Goal: Transaction & Acquisition: Obtain resource

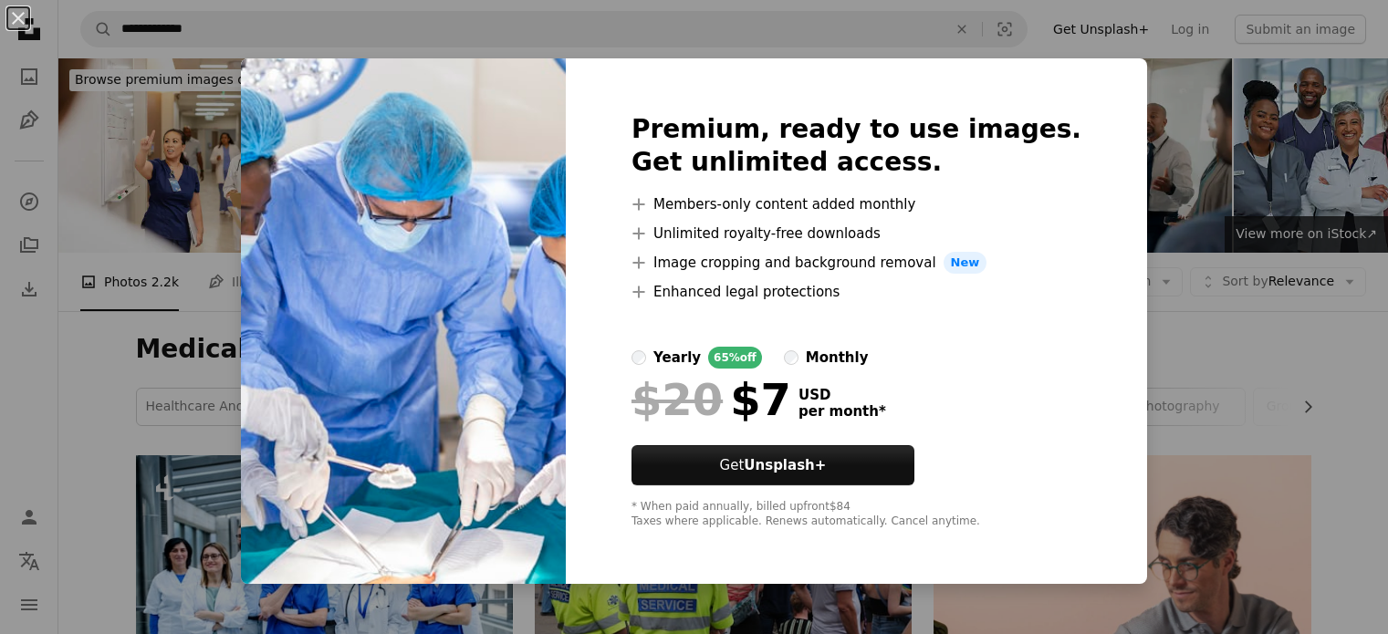
scroll to position [3751, 0]
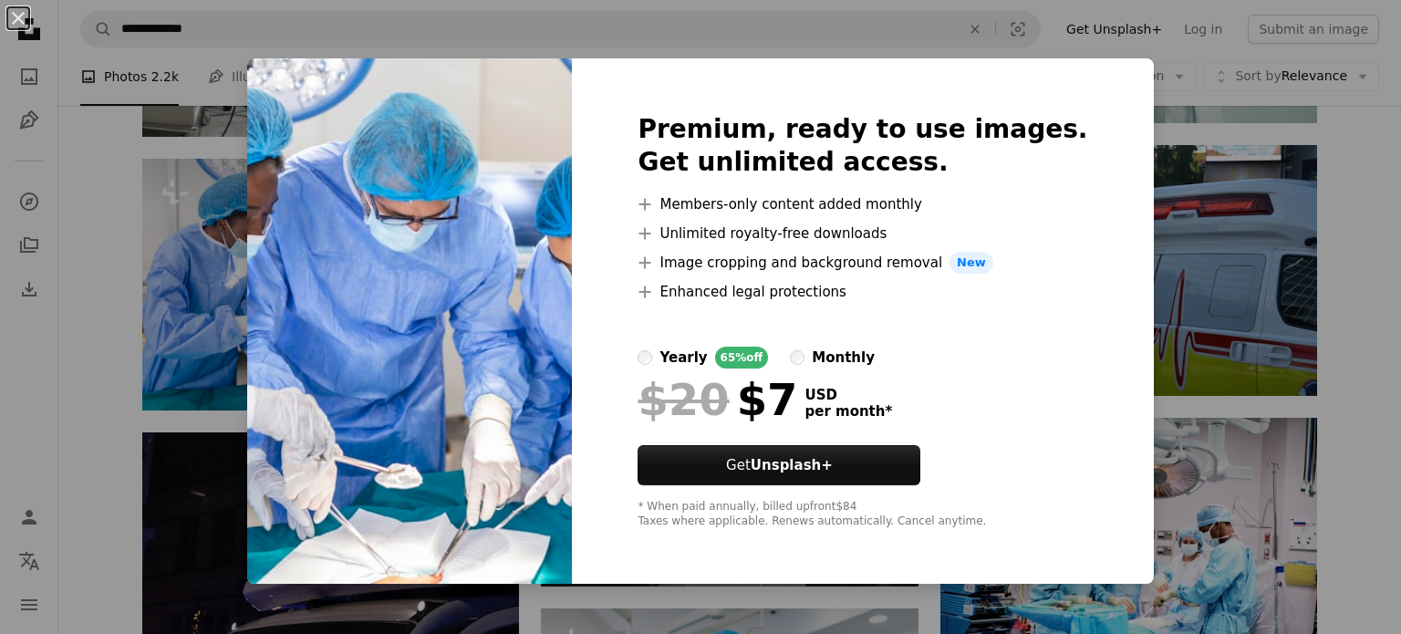
click at [1232, 138] on div "An X shape Premium, ready to use images. Get unlimited access. A plus sign Memb…" at bounding box center [700, 317] width 1401 height 634
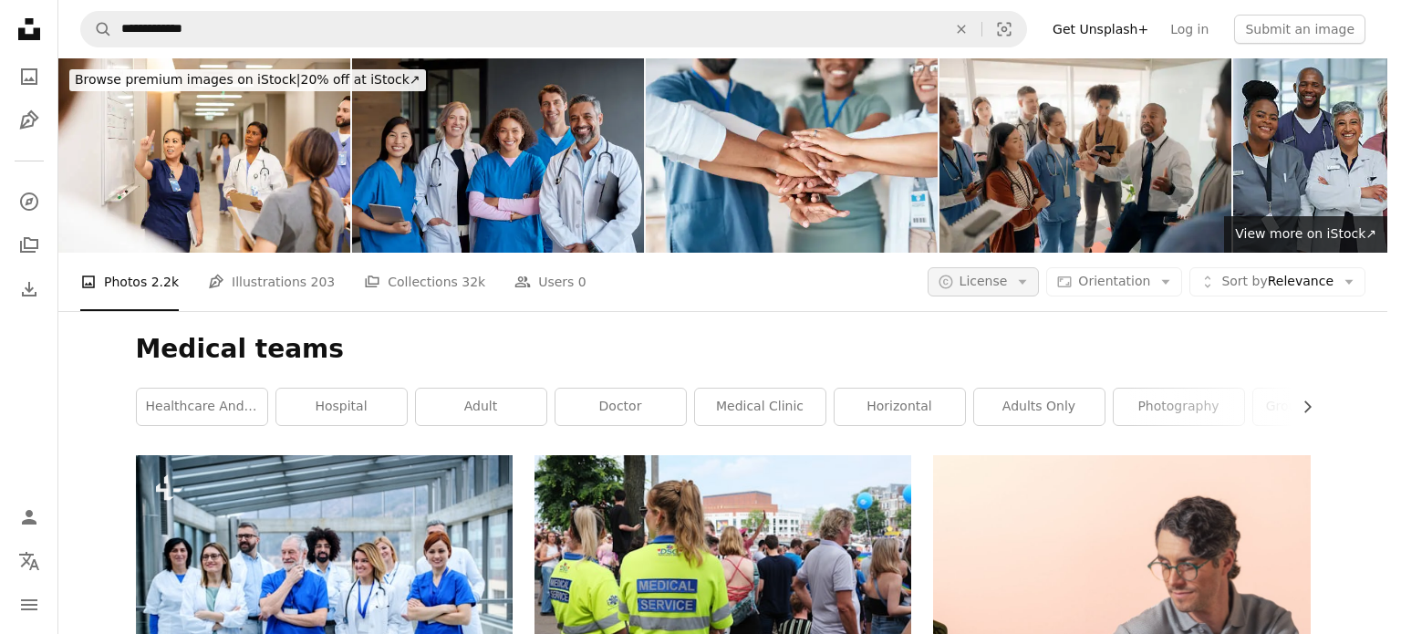
click at [1008, 274] on span "License" at bounding box center [984, 281] width 48 height 15
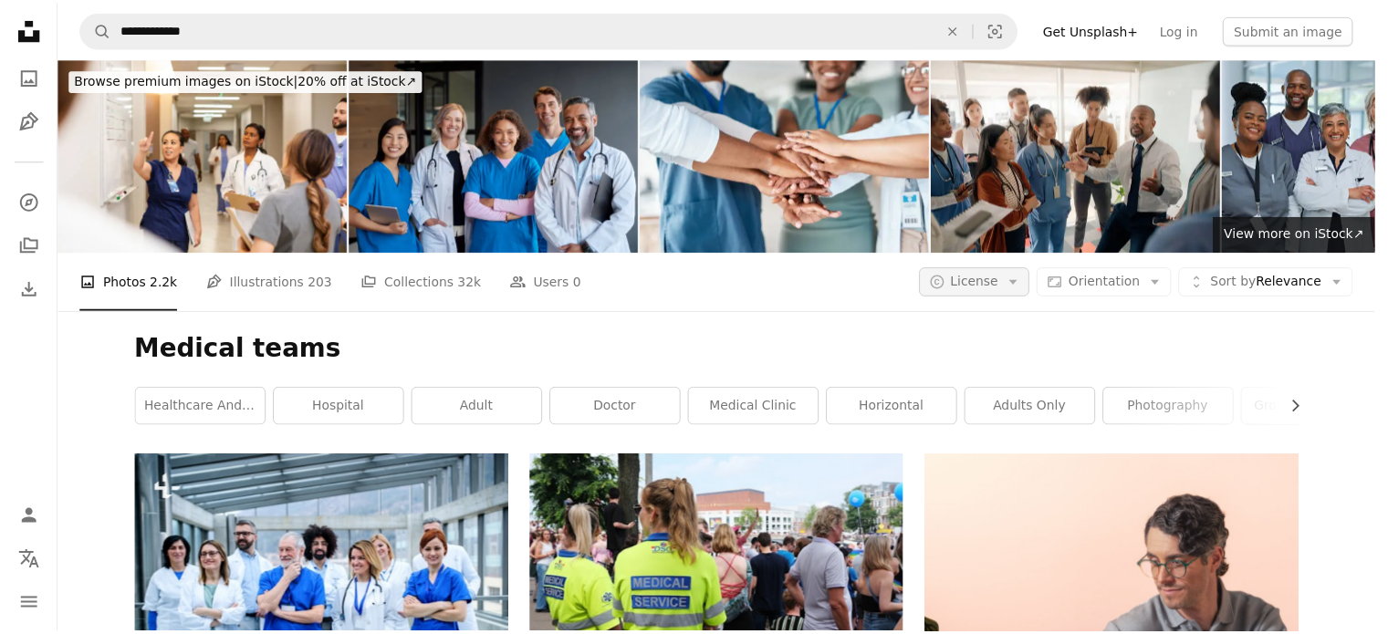
scroll to position [3751, 0]
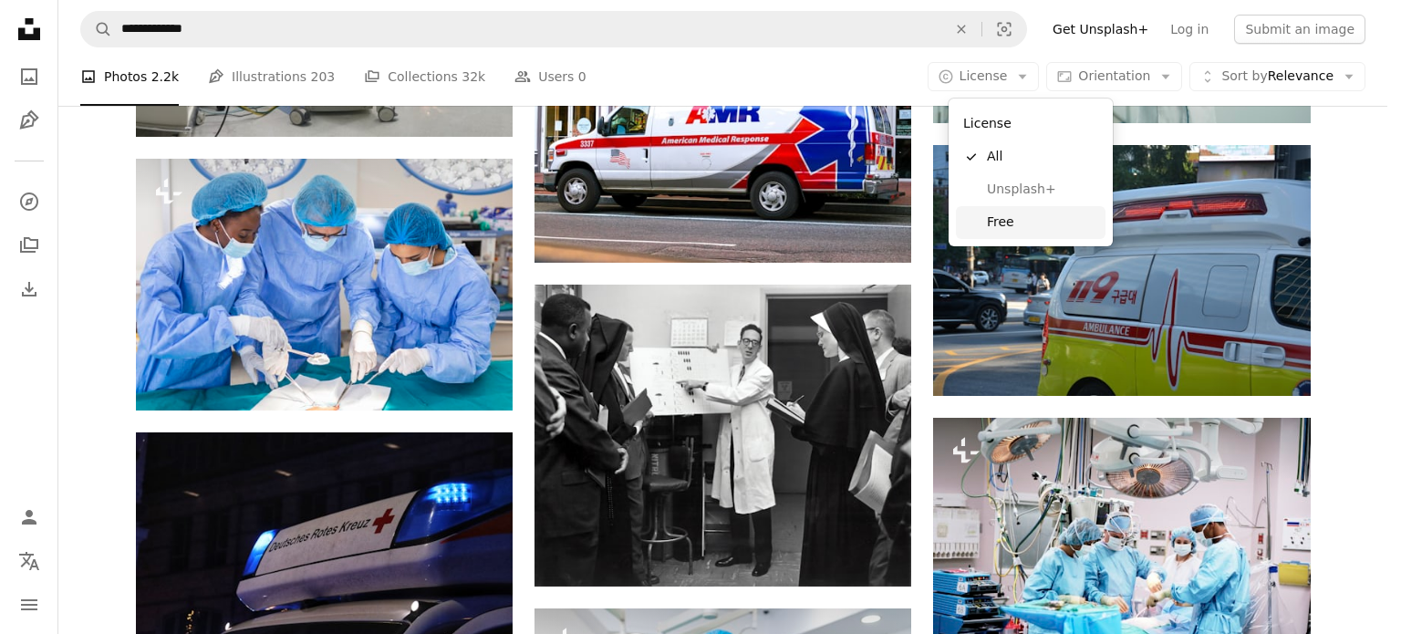
click at [1012, 223] on span "Free" at bounding box center [1042, 222] width 111 height 18
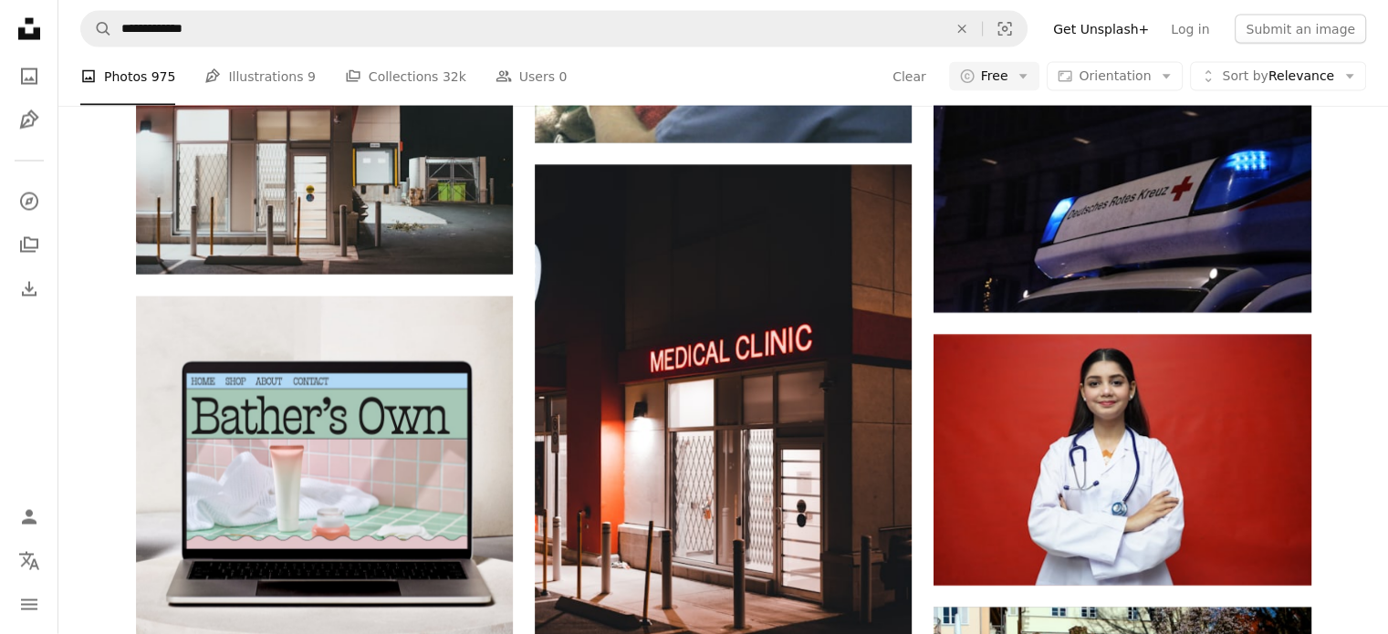
scroll to position [9929, 0]
click at [244, 86] on link "Pen Tool Illustrations 9" at bounding box center [259, 76] width 110 height 58
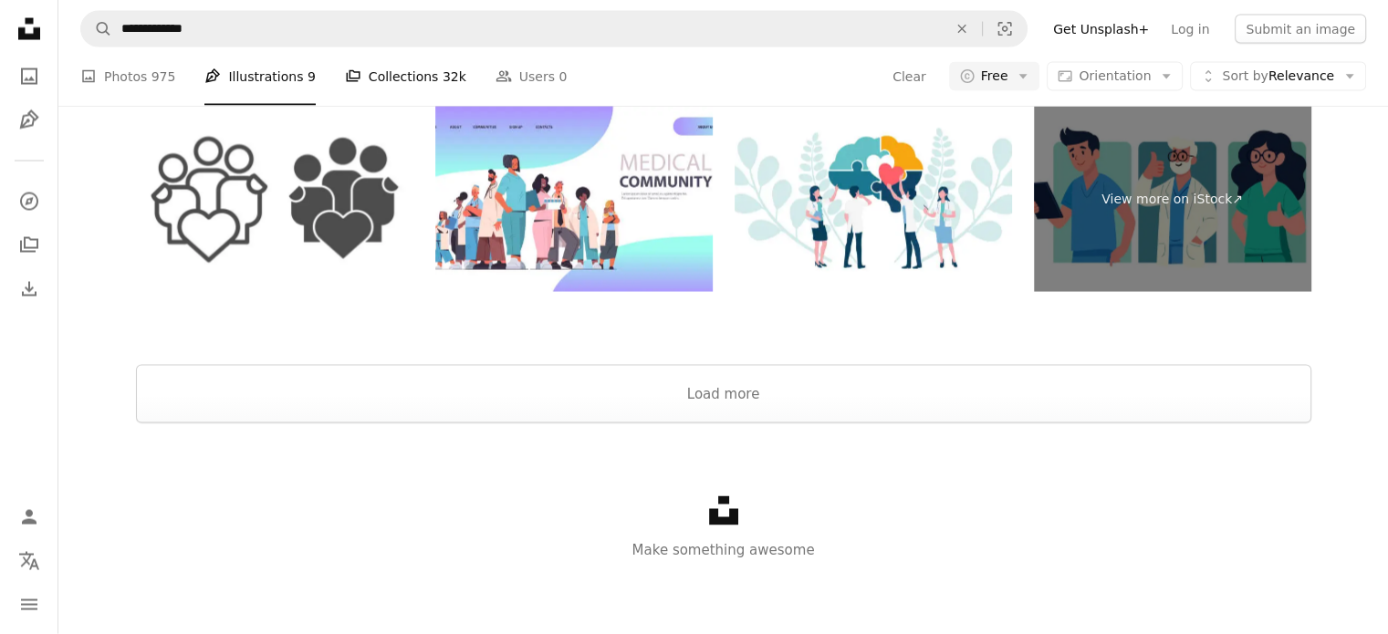
scroll to position [285, 0]
click at [367, 83] on link "A stack of folders Collections 32k" at bounding box center [405, 76] width 121 height 58
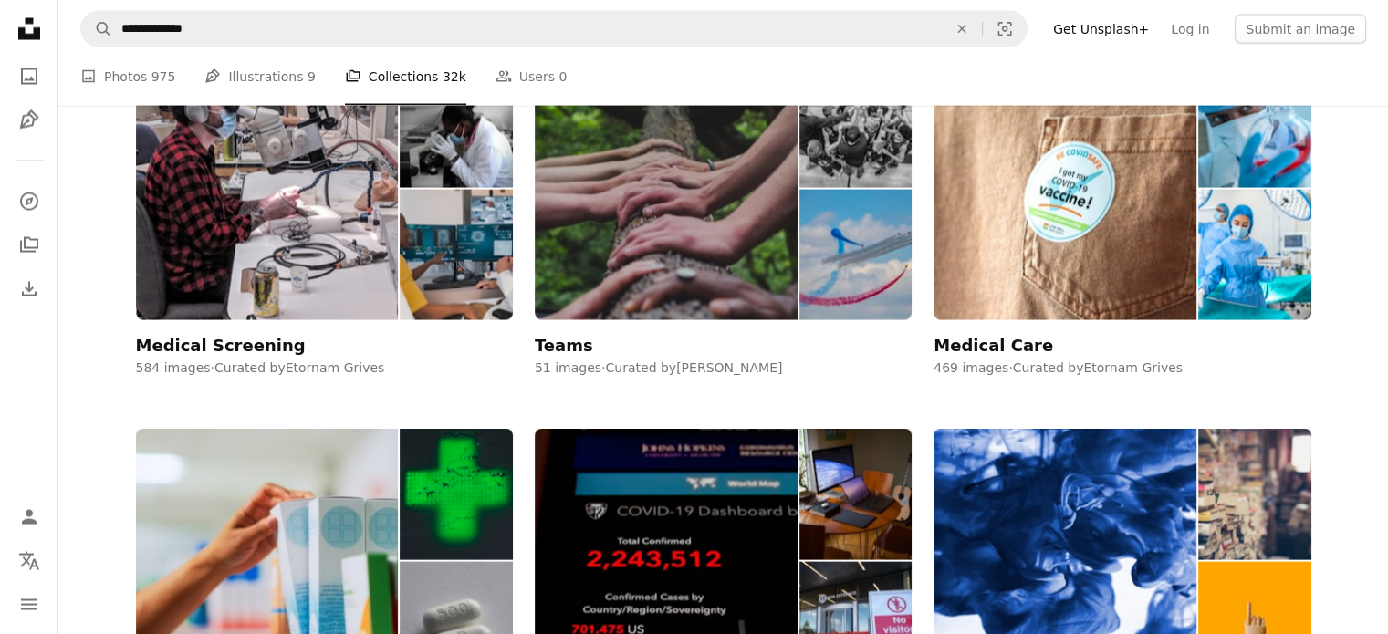
scroll to position [1858, 0]
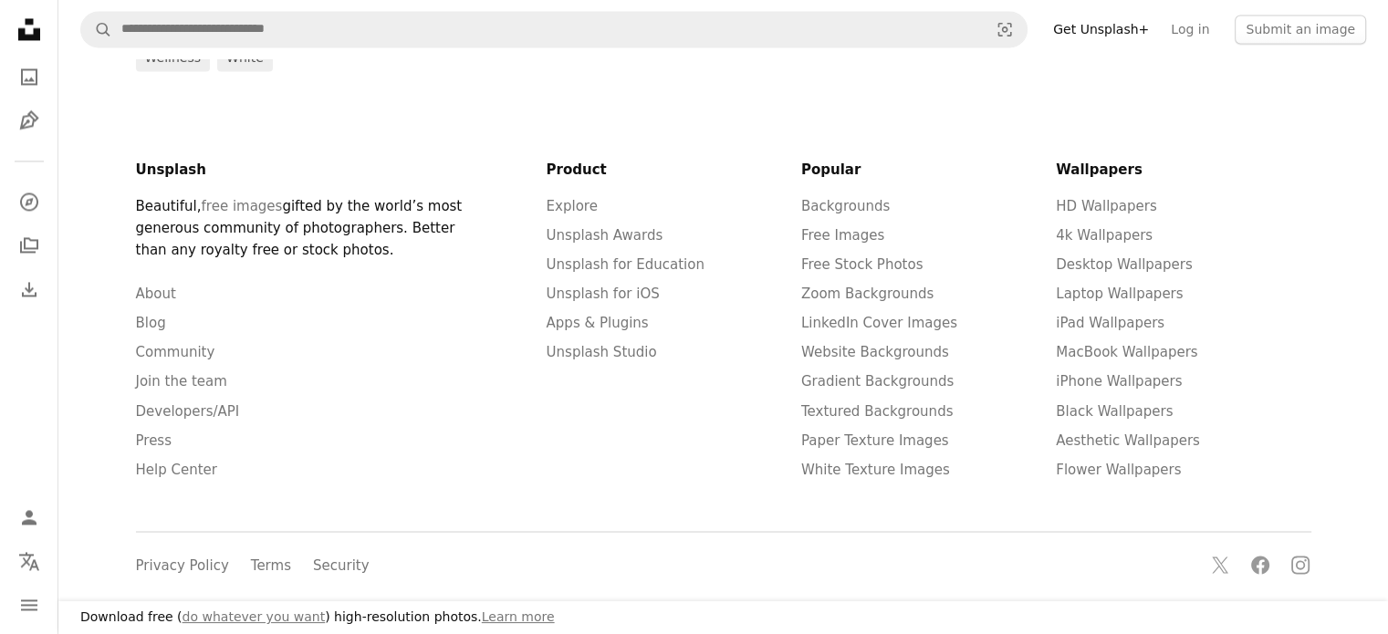
scroll to position [2390, 0]
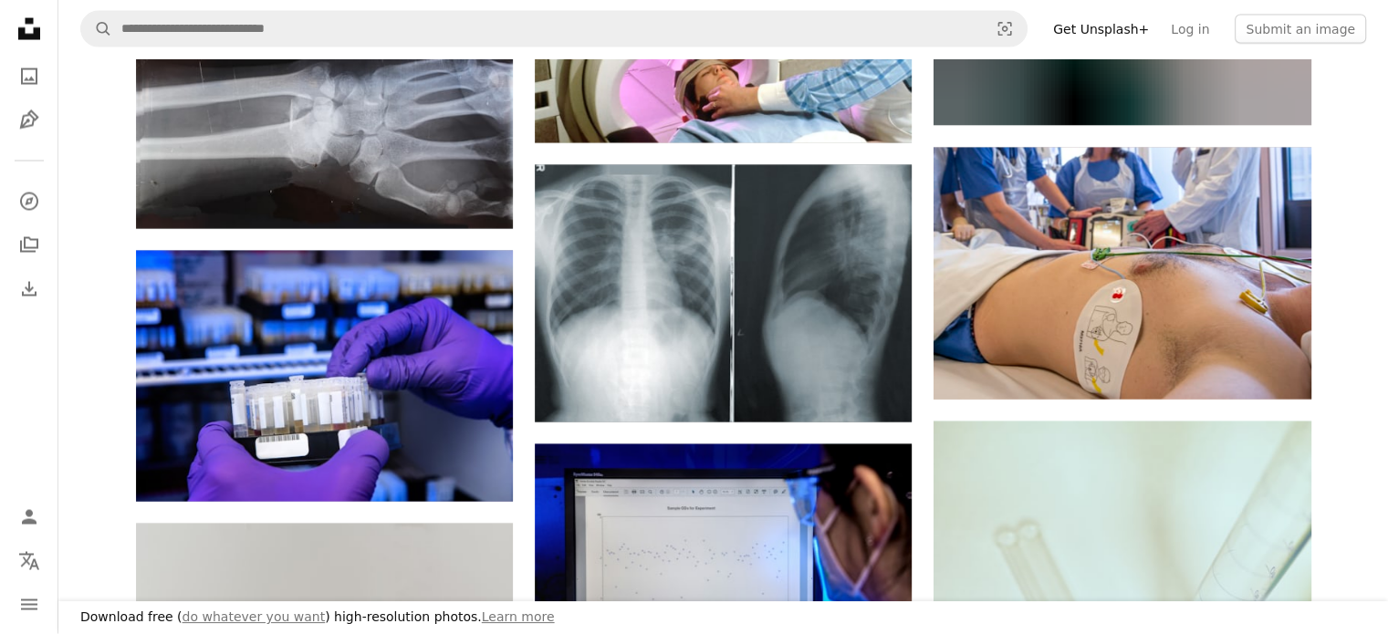
scroll to position [10349, 0]
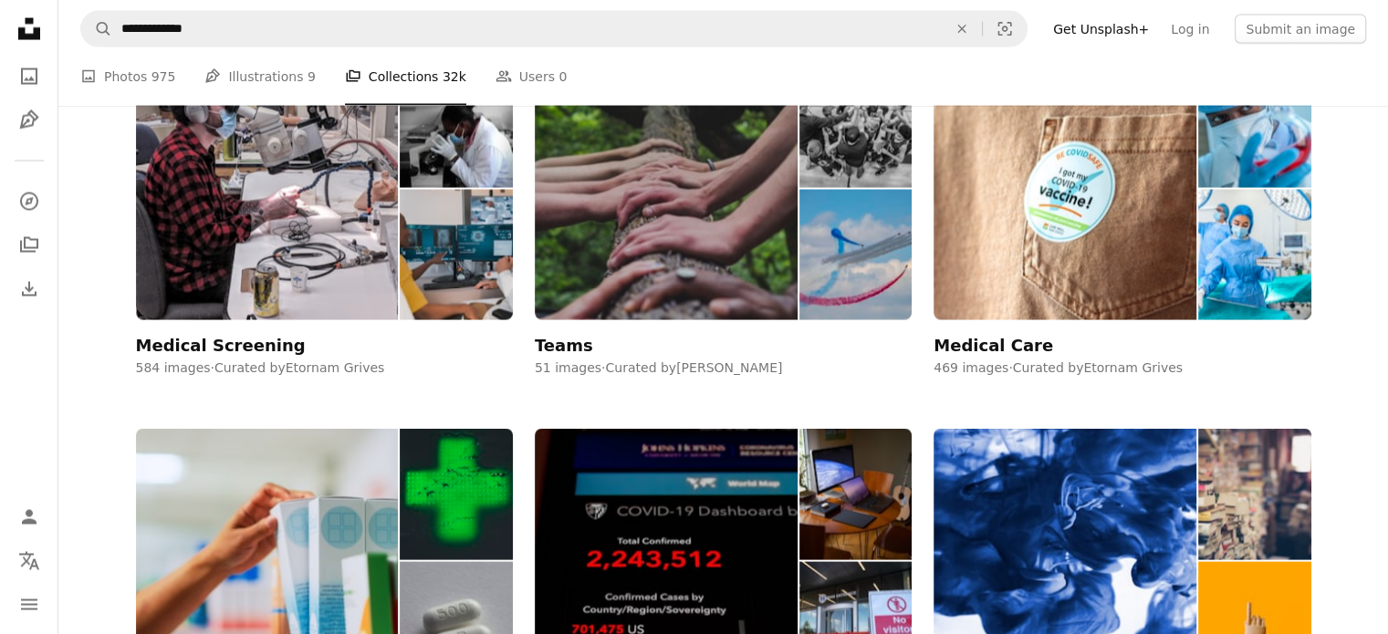
scroll to position [1858, 0]
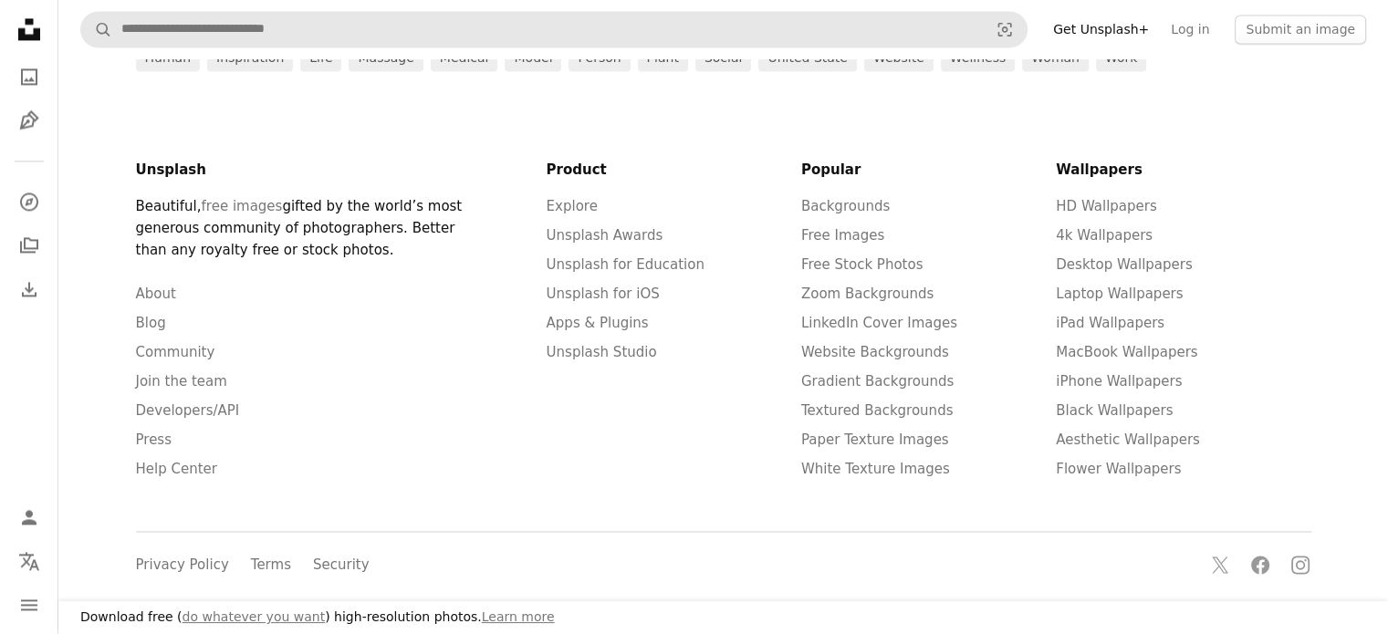
scroll to position [287, 0]
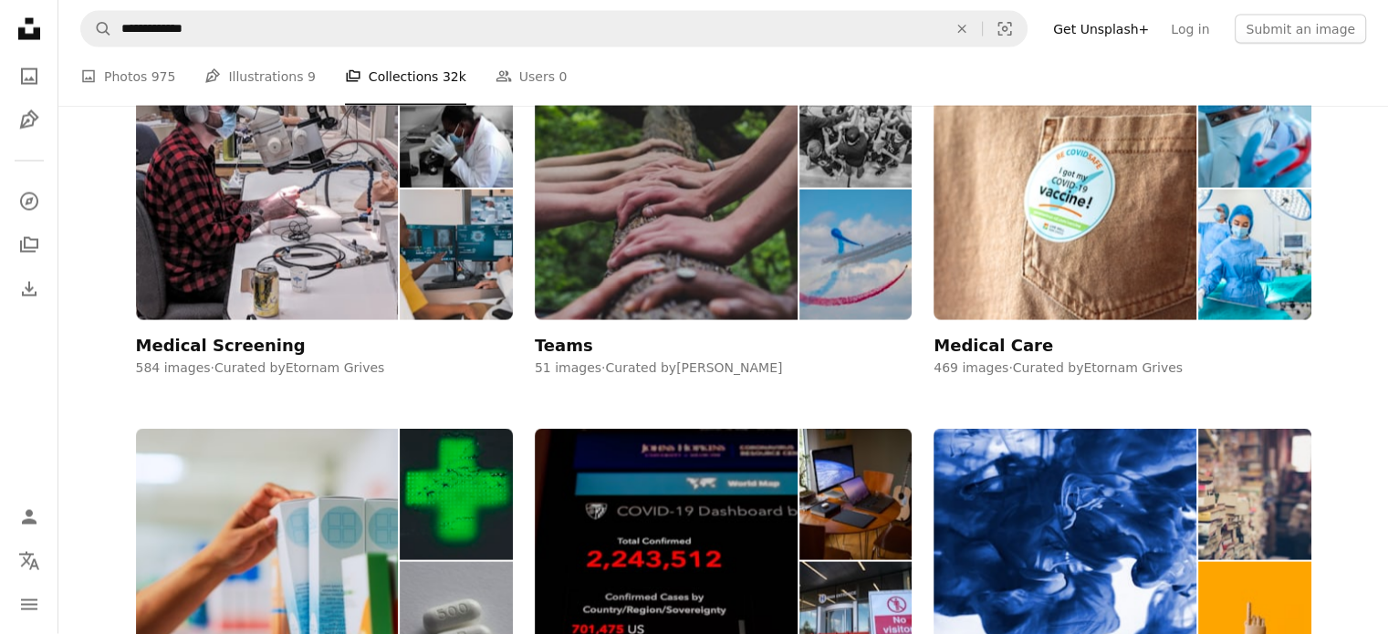
scroll to position [2192, 0]
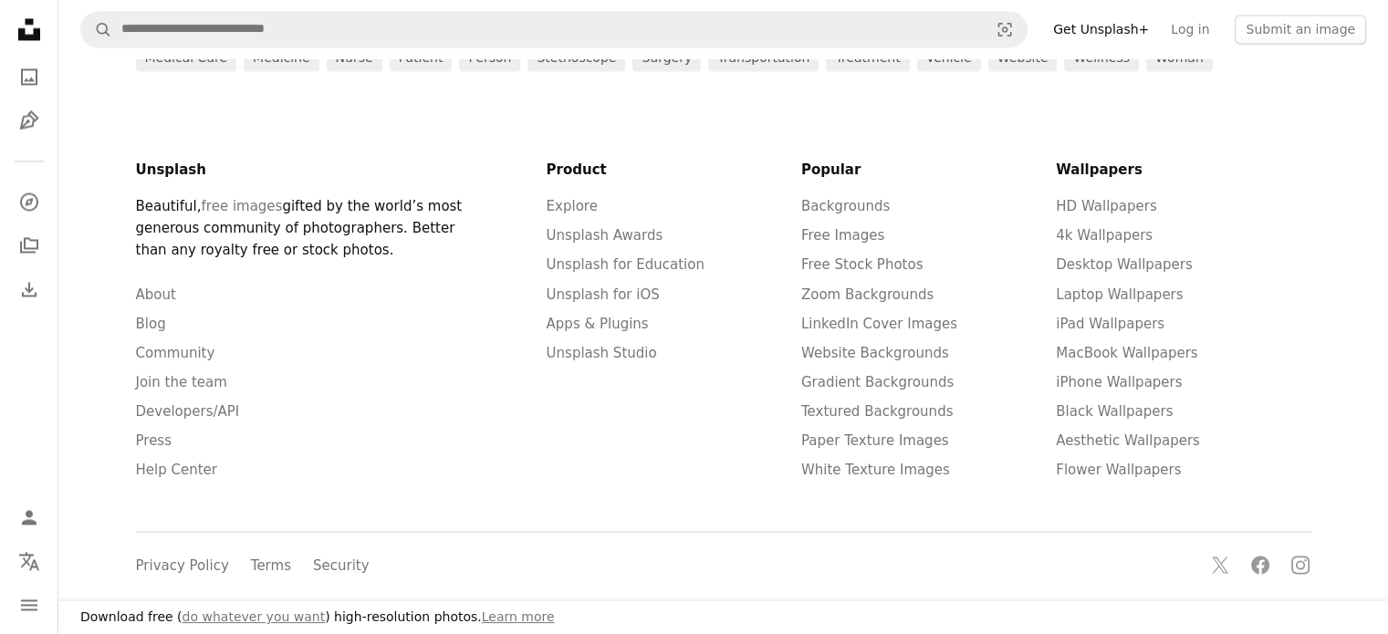
scroll to position [2652, 0]
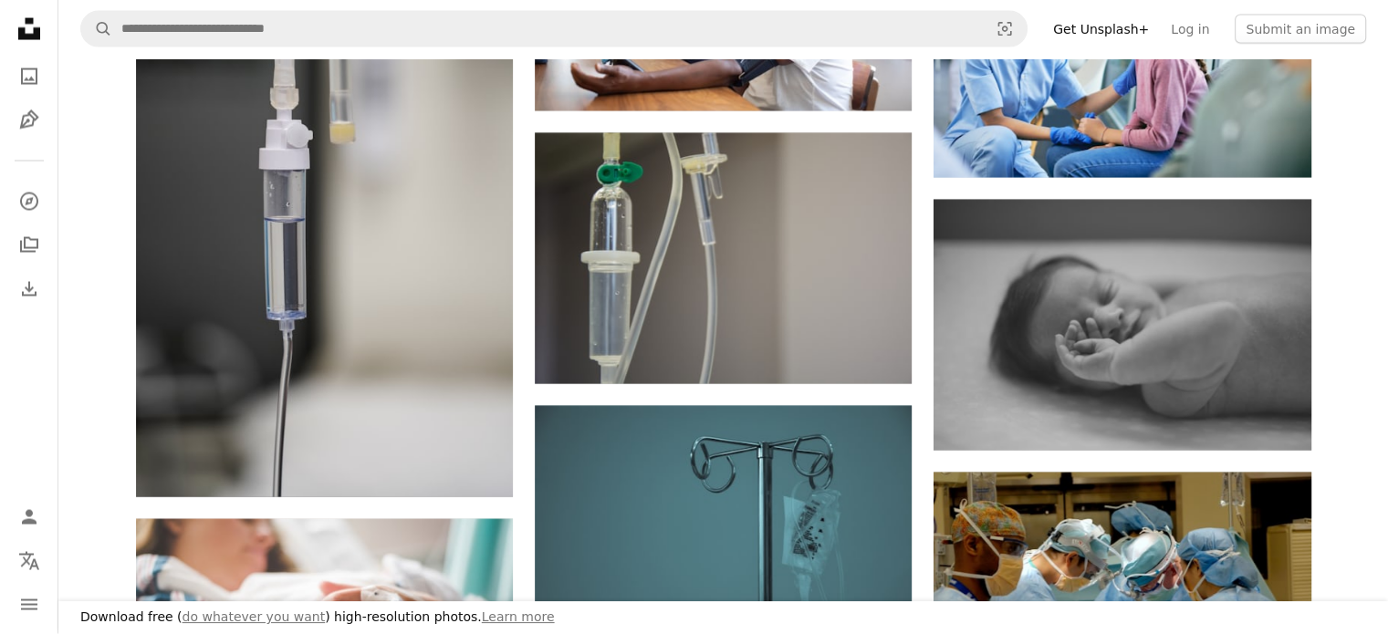
scroll to position [5341, 0]
